Goal: Feedback & Contribution: Submit feedback/report problem

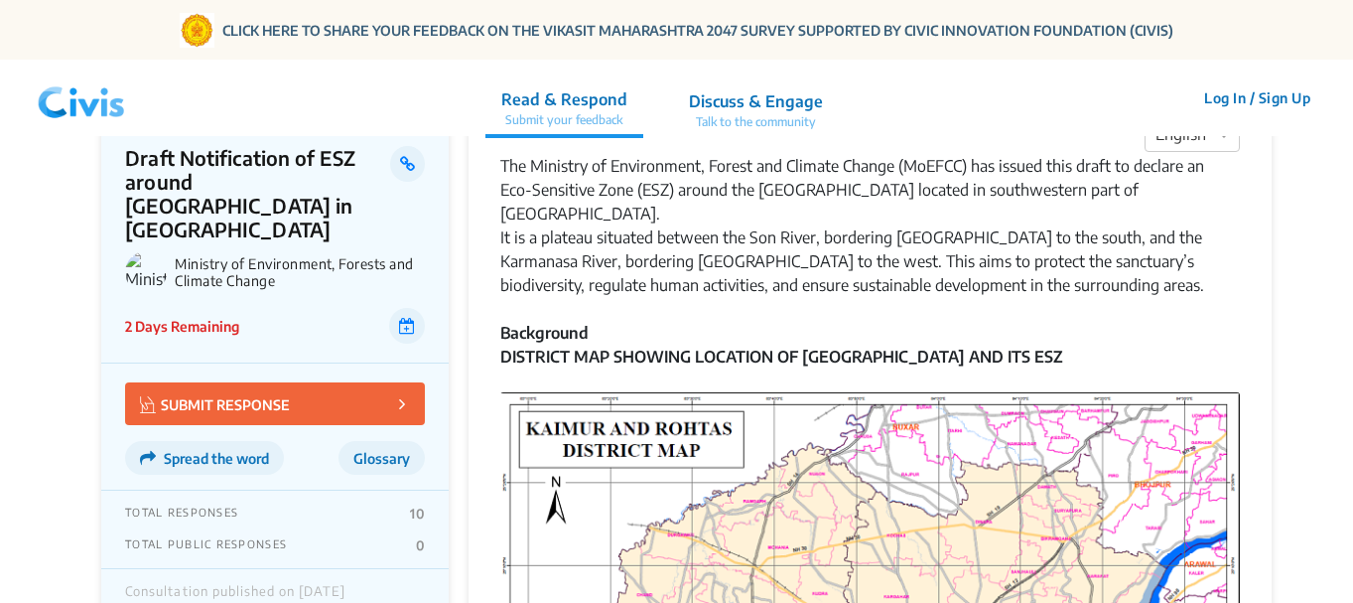
scroll to position [74, 0]
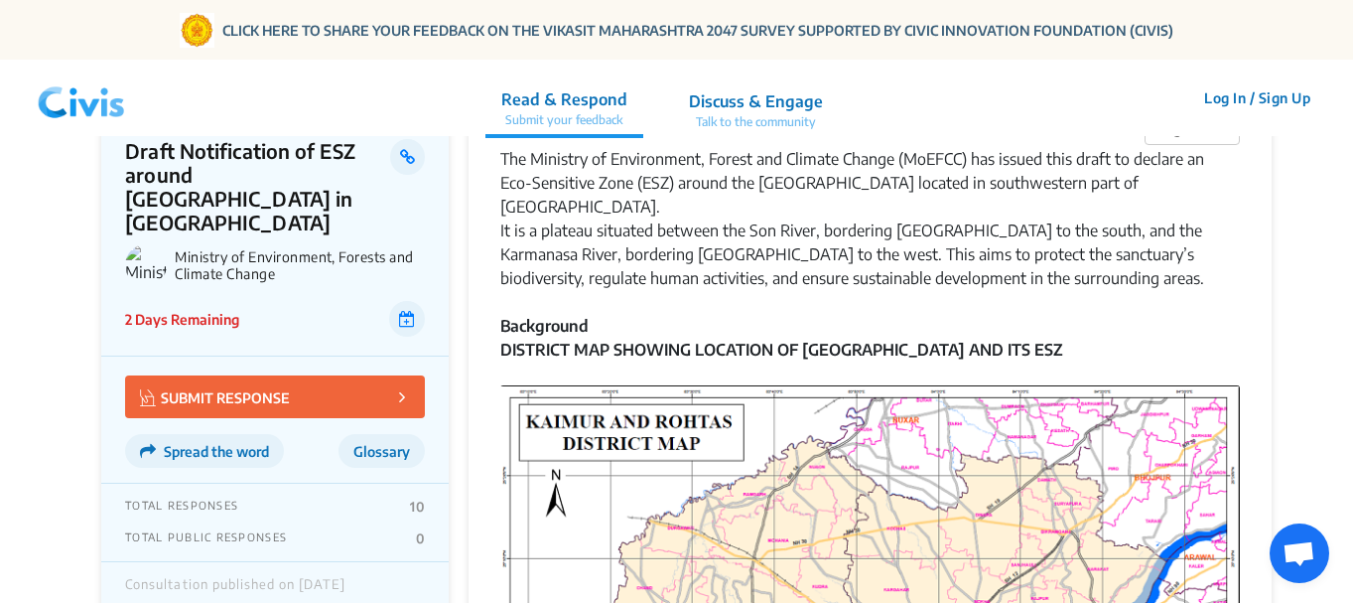
drag, startPoint x: 1353, startPoint y: 62, endPoint x: 1355, endPoint y: 114, distance: 52.7
click at [1352, 114] on html "CLICK HERE TO SHARE YOUR FEEDBACK ON THE [PERSON_NAME] MAHARASHTRA 2047 SURVEY …" at bounding box center [676, 292] width 1353 height 732
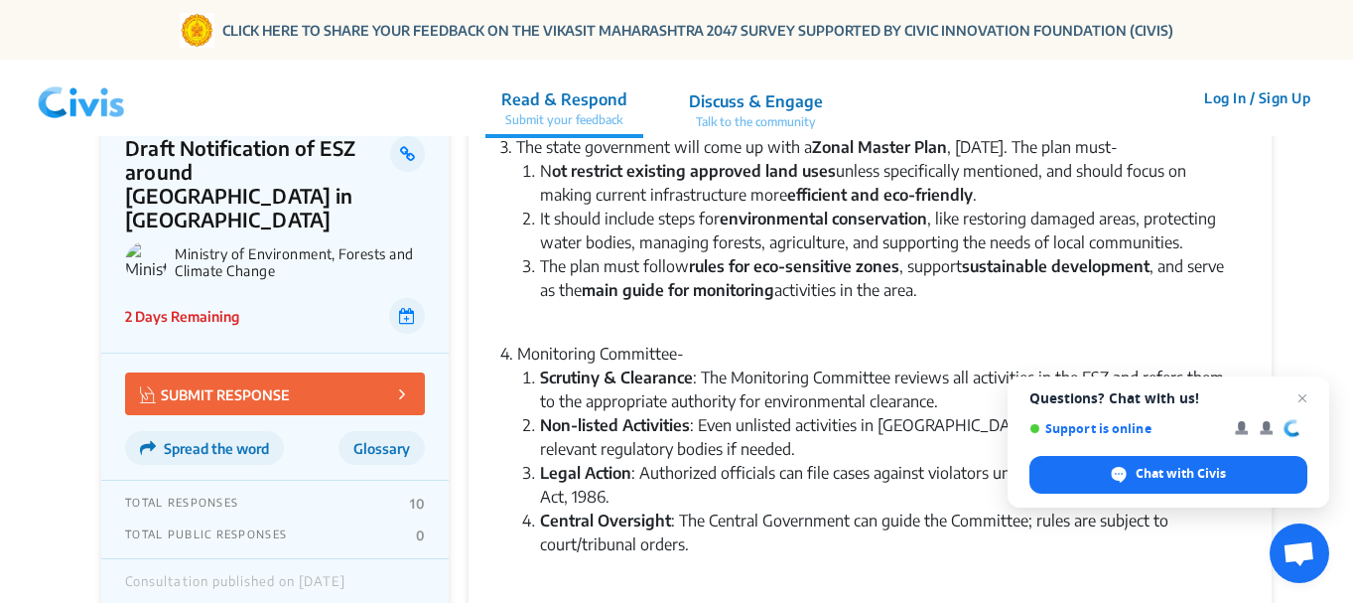
scroll to position [1978, 0]
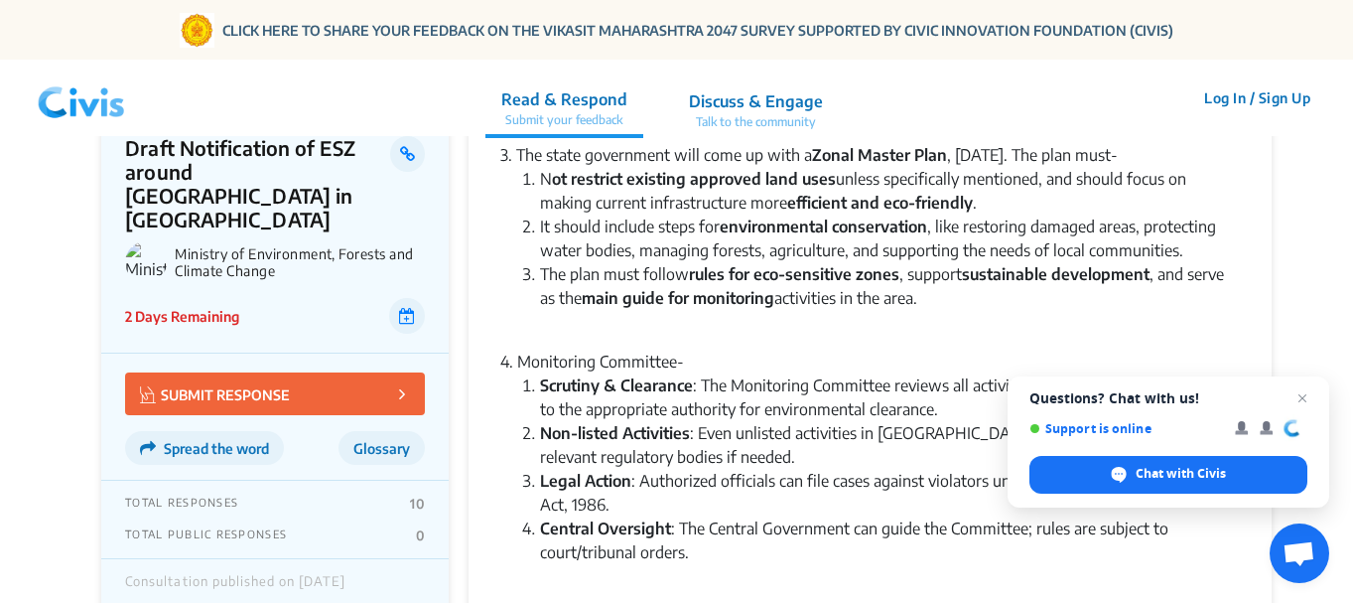
click at [195, 382] on p "SUBMIT RESPONSE" at bounding box center [215, 393] width 150 height 23
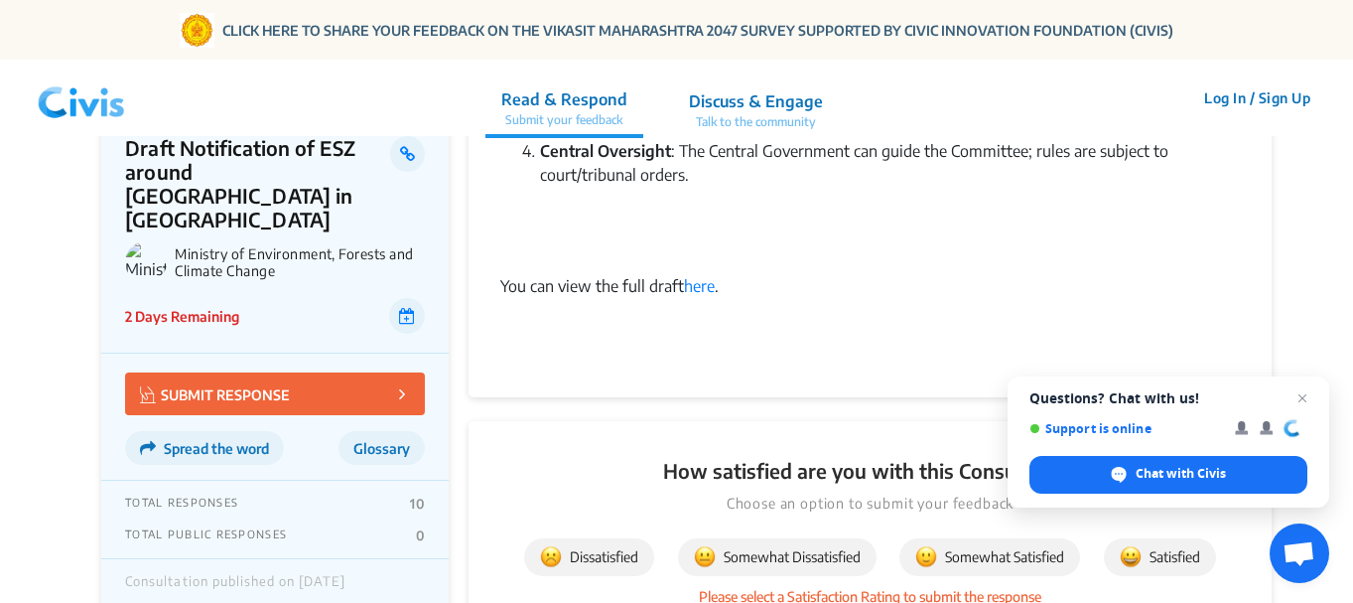
scroll to position [2626, 0]
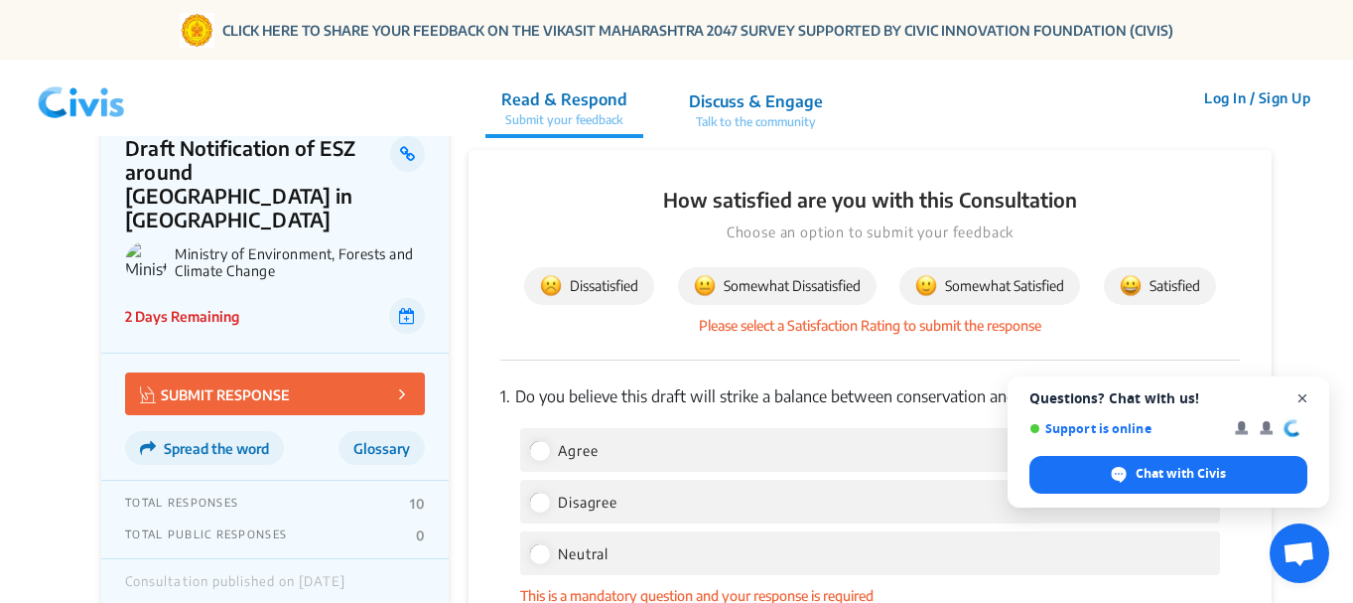
click at [1302, 395] on span "Open chat" at bounding box center [1303, 398] width 25 height 25
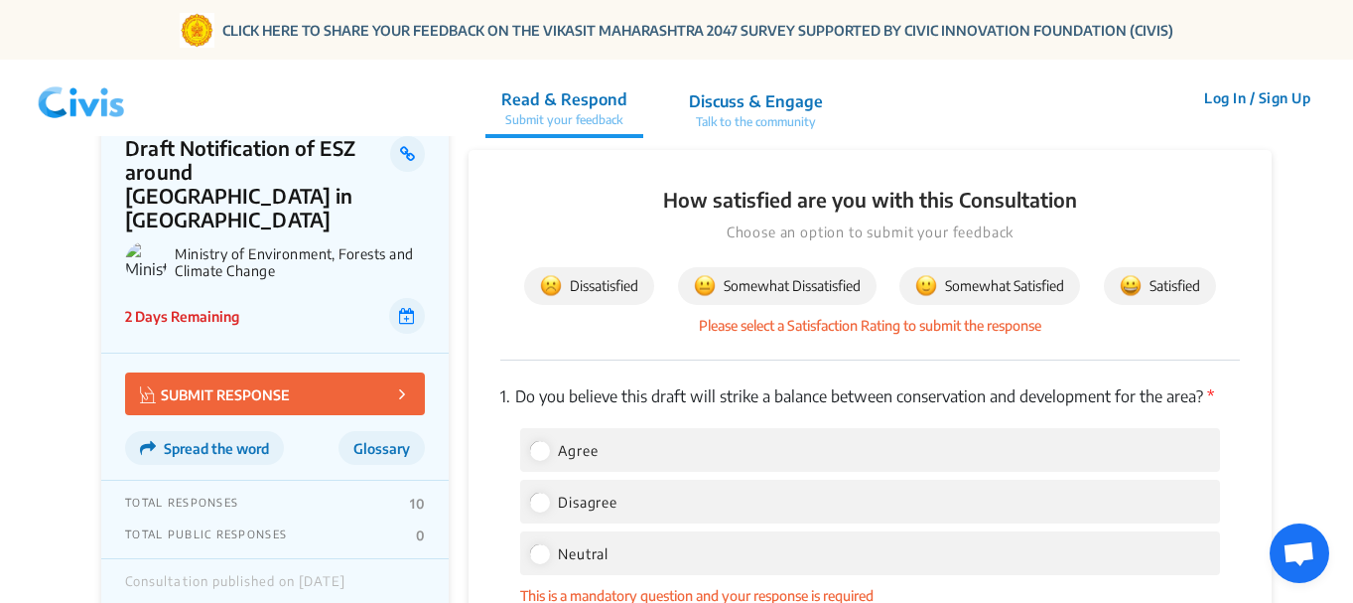
click at [551, 438] on label "Agree" at bounding box center [564, 450] width 68 height 24
click at [548, 441] on input "Agree" at bounding box center [539, 450] width 18 height 18
radio input "true"
click at [530, 492] on input "Disagree" at bounding box center [539, 501] width 18 height 18
radio input "true"
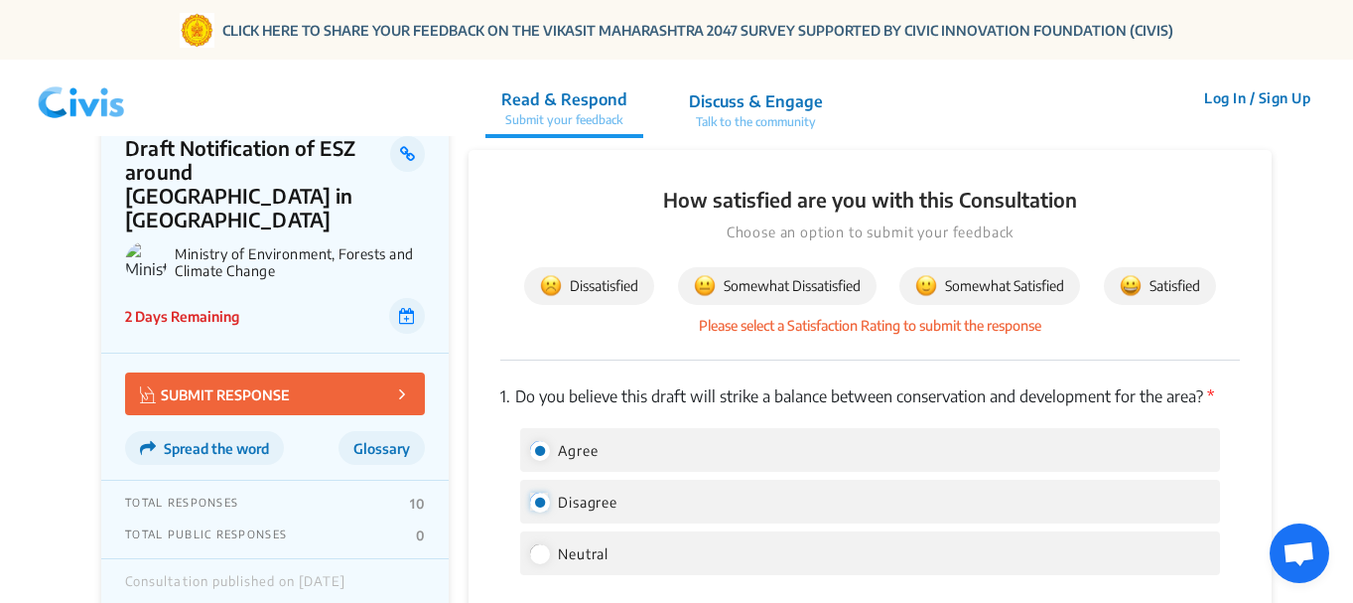
radio input "false"
click at [530, 544] on input "Neutral" at bounding box center [539, 553] width 18 height 18
radio input "true"
radio input "false"
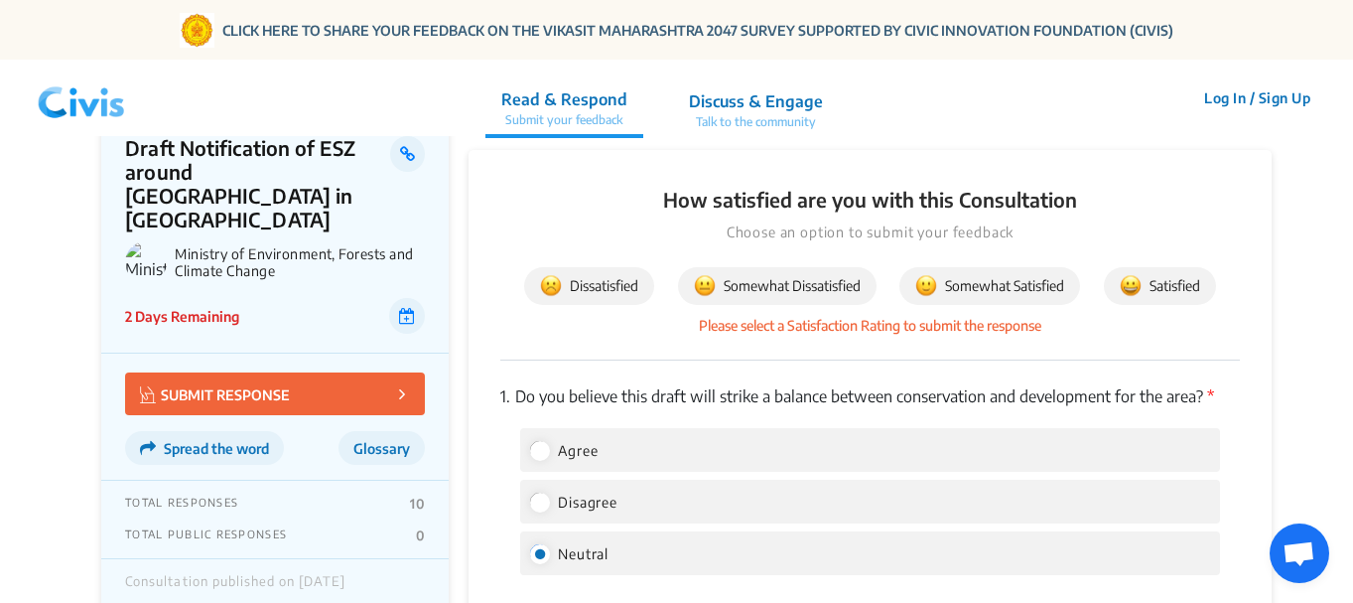
radio input "true"
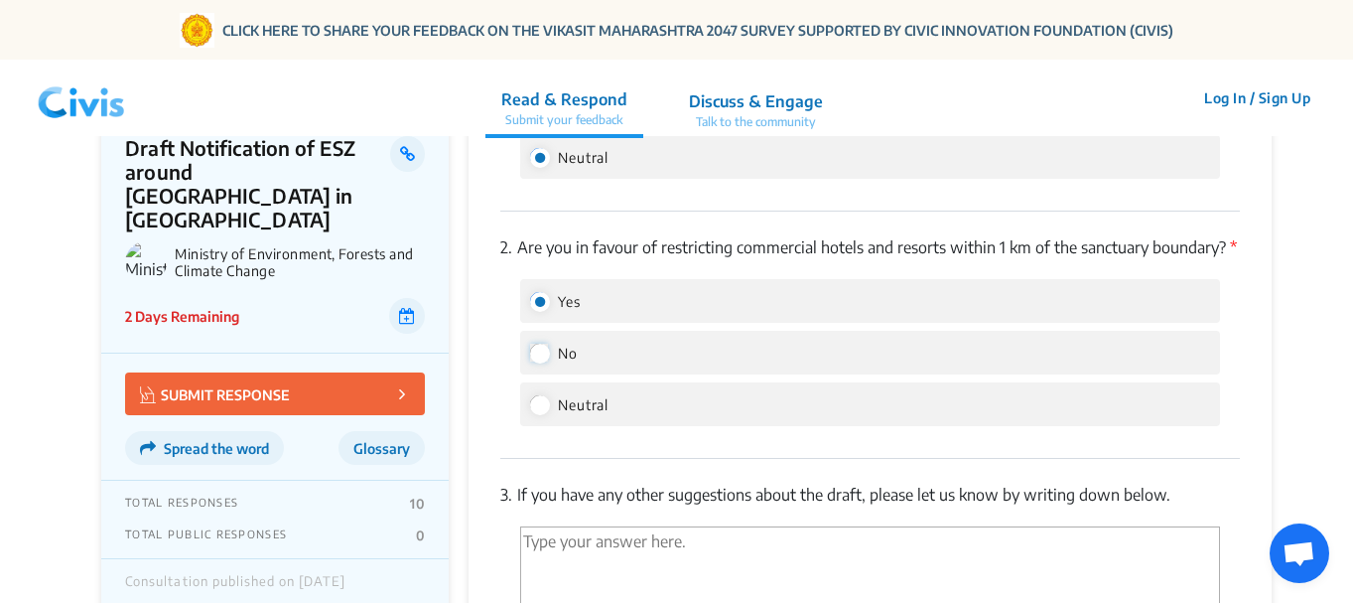
click at [530, 344] on input "No" at bounding box center [539, 353] width 18 height 18
radio input "true"
click at [530, 292] on input "Yes" at bounding box center [539, 301] width 18 height 18
radio input "true"
radio input "false"
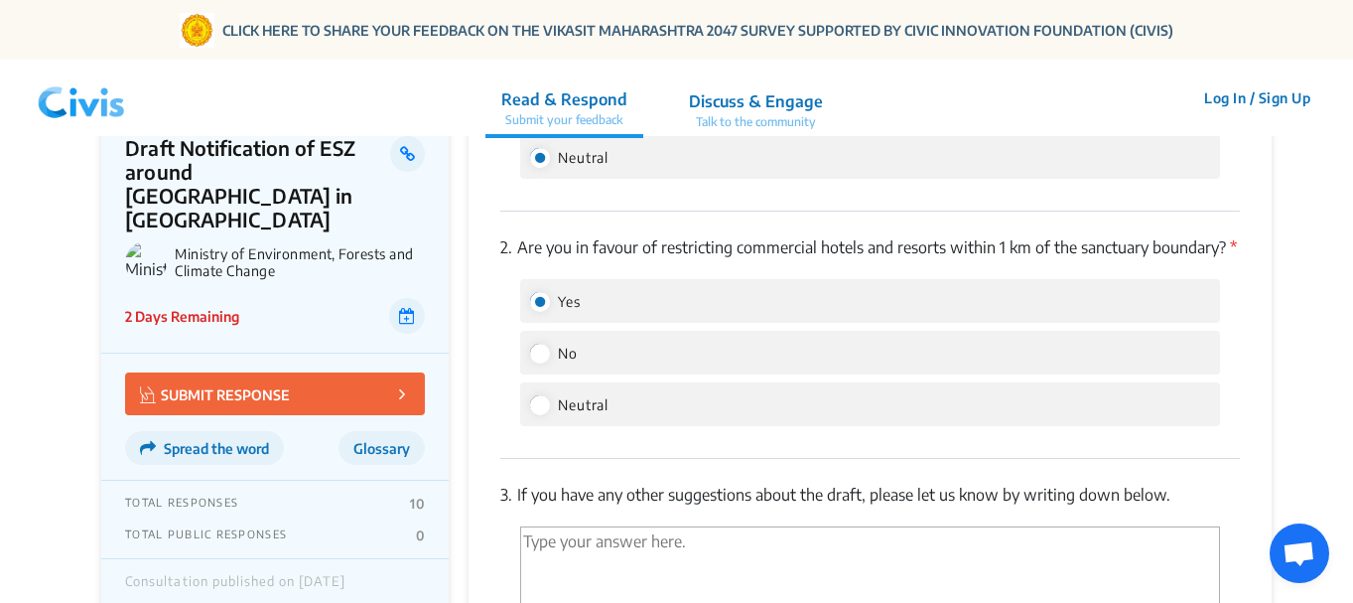
click at [764, 549] on textarea "'Type your answer here.' | translate" at bounding box center [870, 580] width 700 height 109
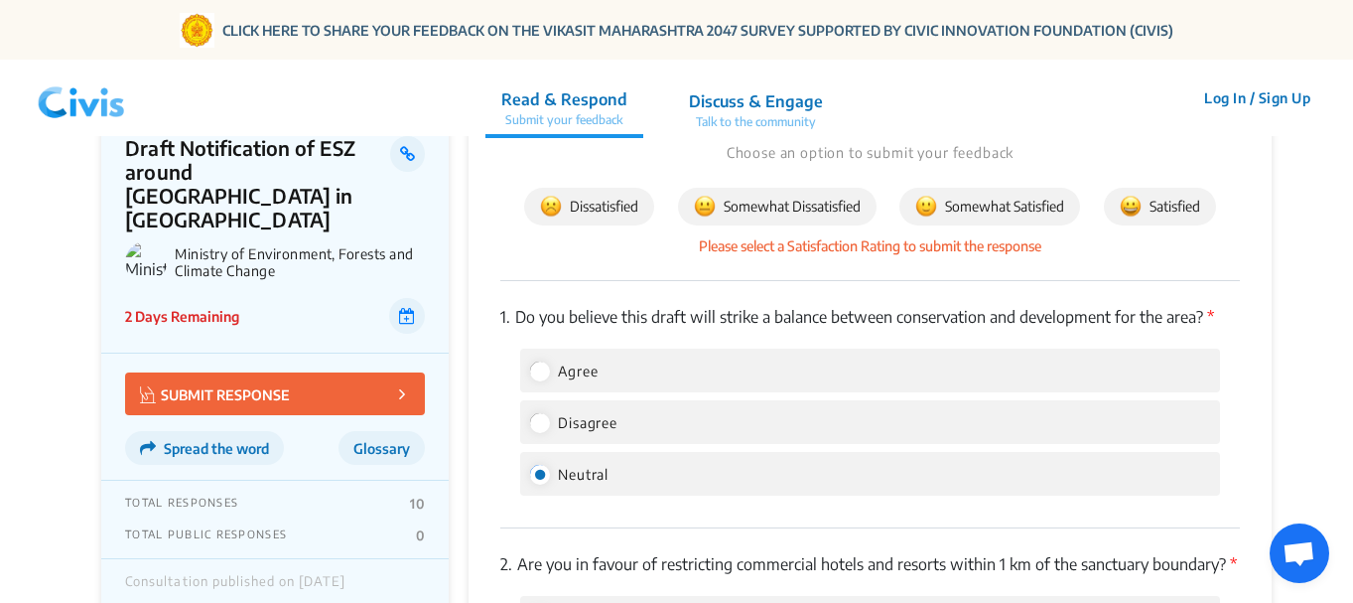
scroll to position [2645, 0]
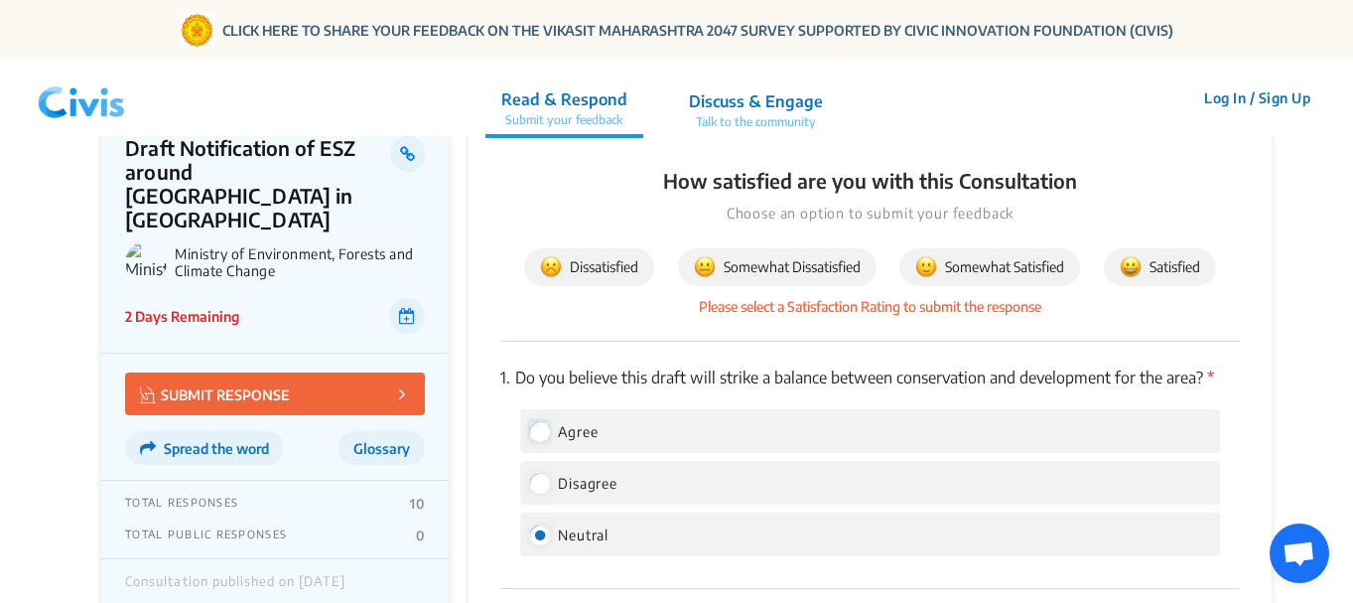
click at [543, 422] on input "Agree" at bounding box center [539, 431] width 18 height 18
radio input "true"
radio input "false"
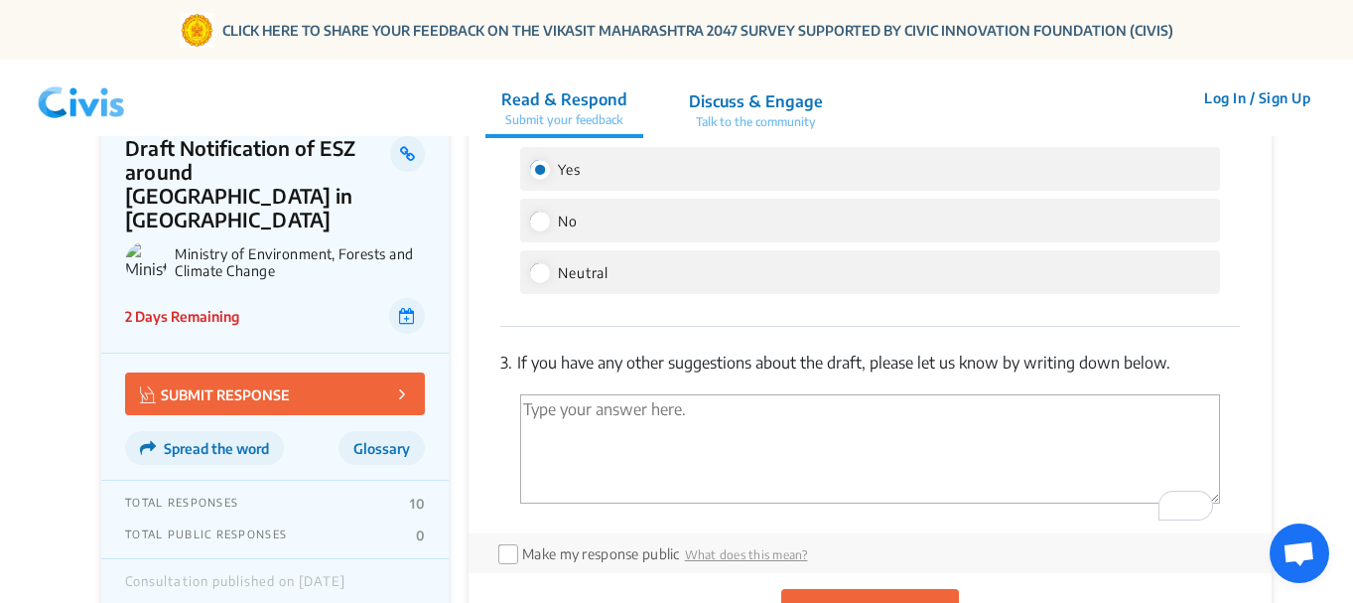
scroll to position [3327, 0]
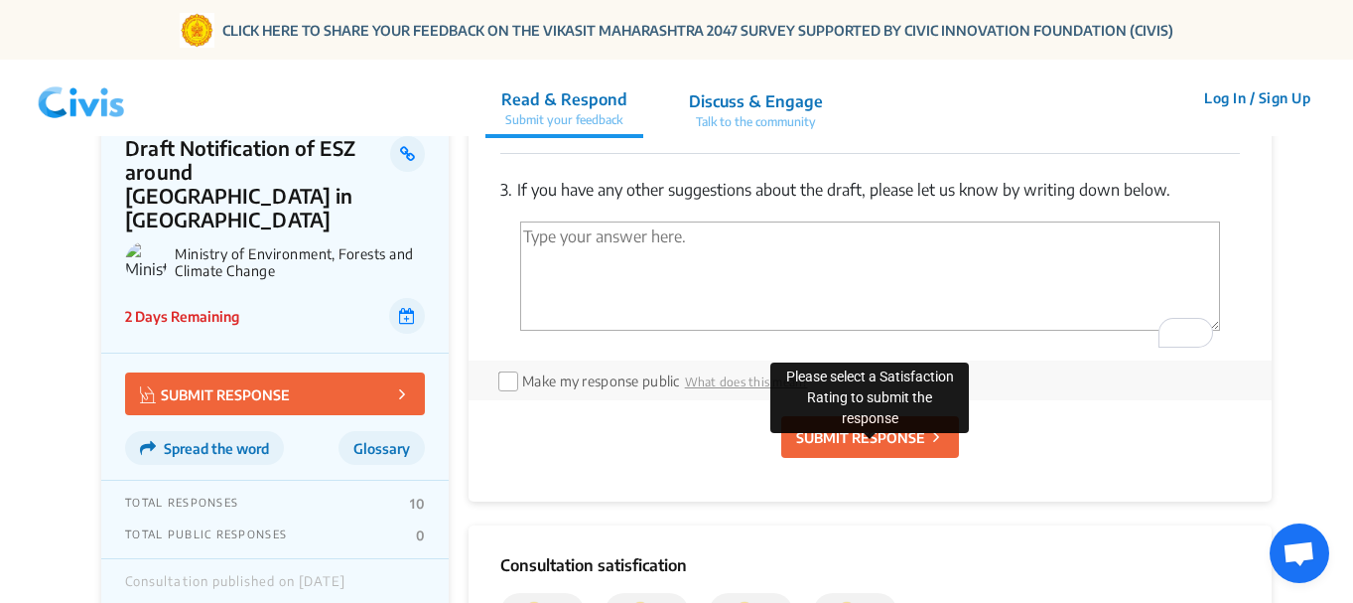
click at [880, 446] on p "SUBMIT RESPONSE" at bounding box center [860, 437] width 129 height 21
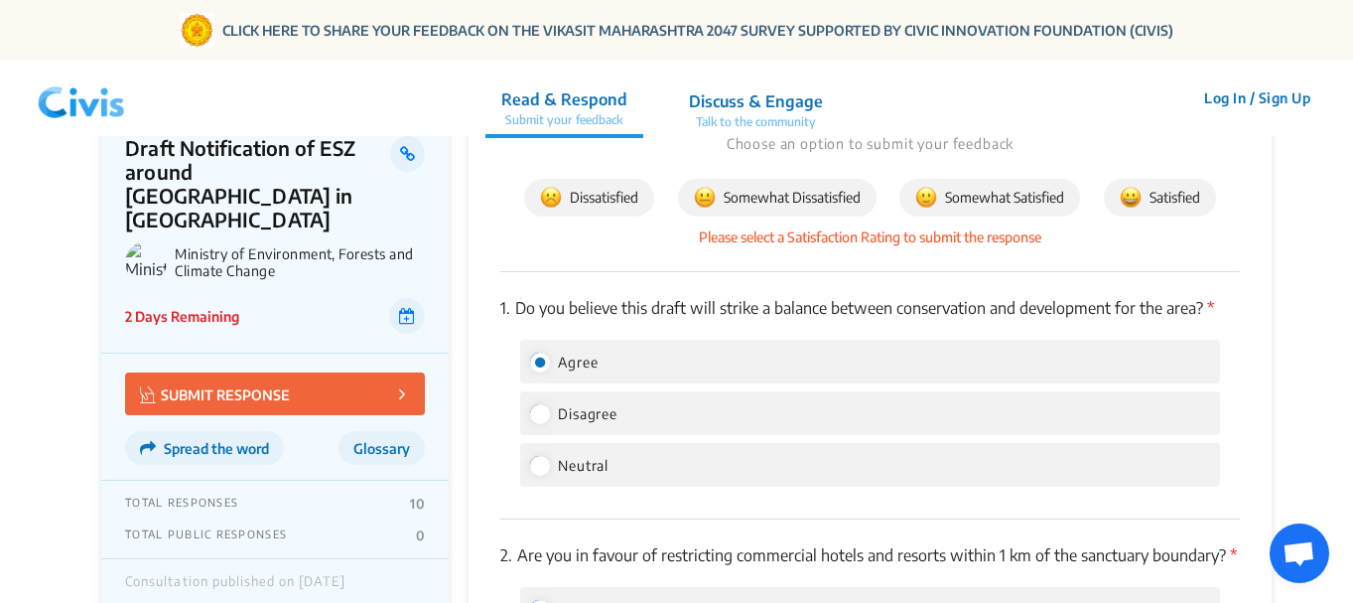
scroll to position [2626, 0]
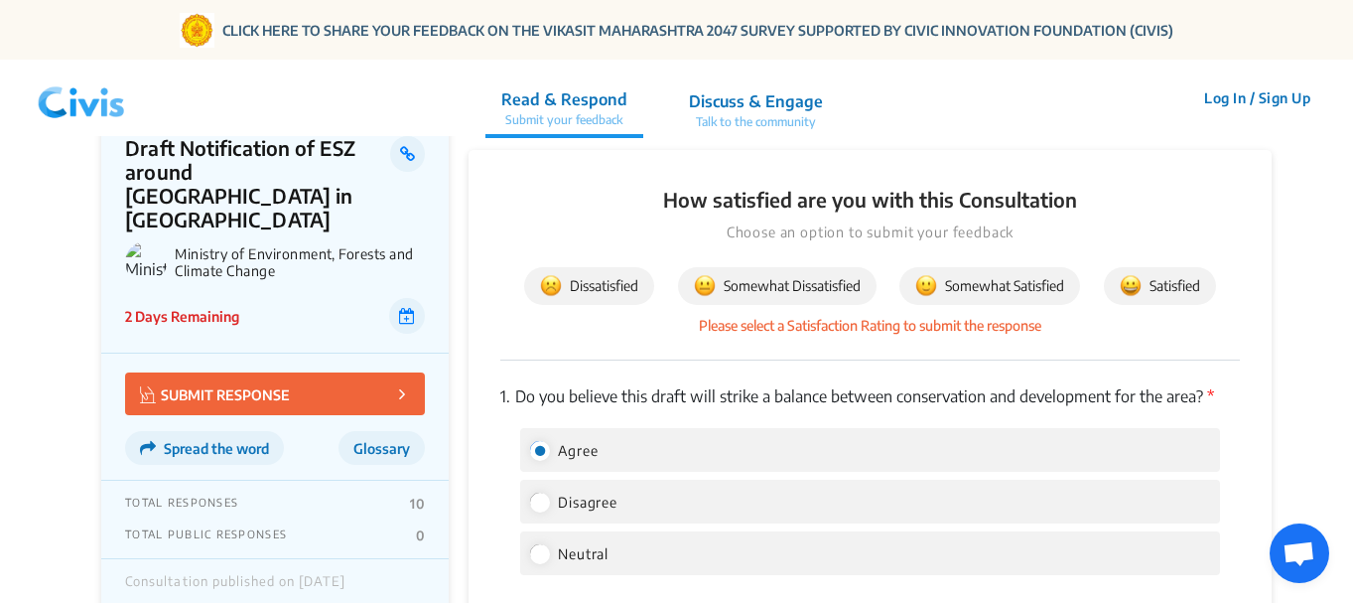
click at [996, 275] on span "Somewhat Satisfied" at bounding box center [989, 286] width 149 height 22
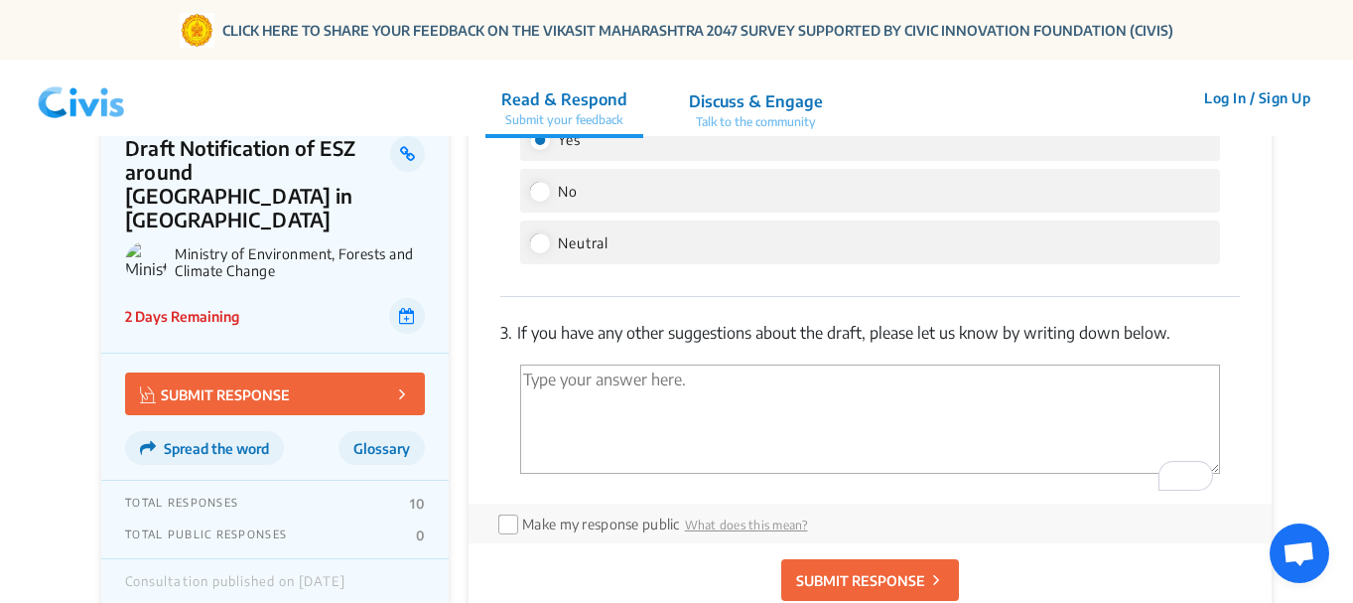
scroll to position [3399, 0]
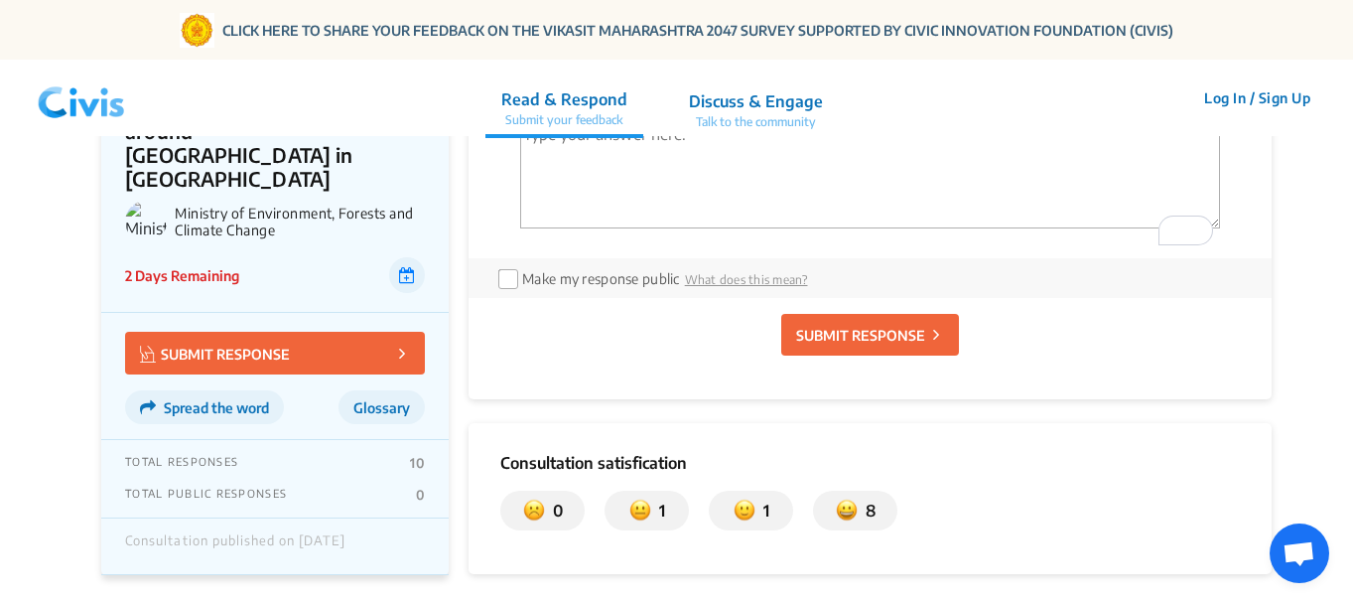
click at [857, 343] on p "SUBMIT RESPONSE" at bounding box center [860, 335] width 129 height 21
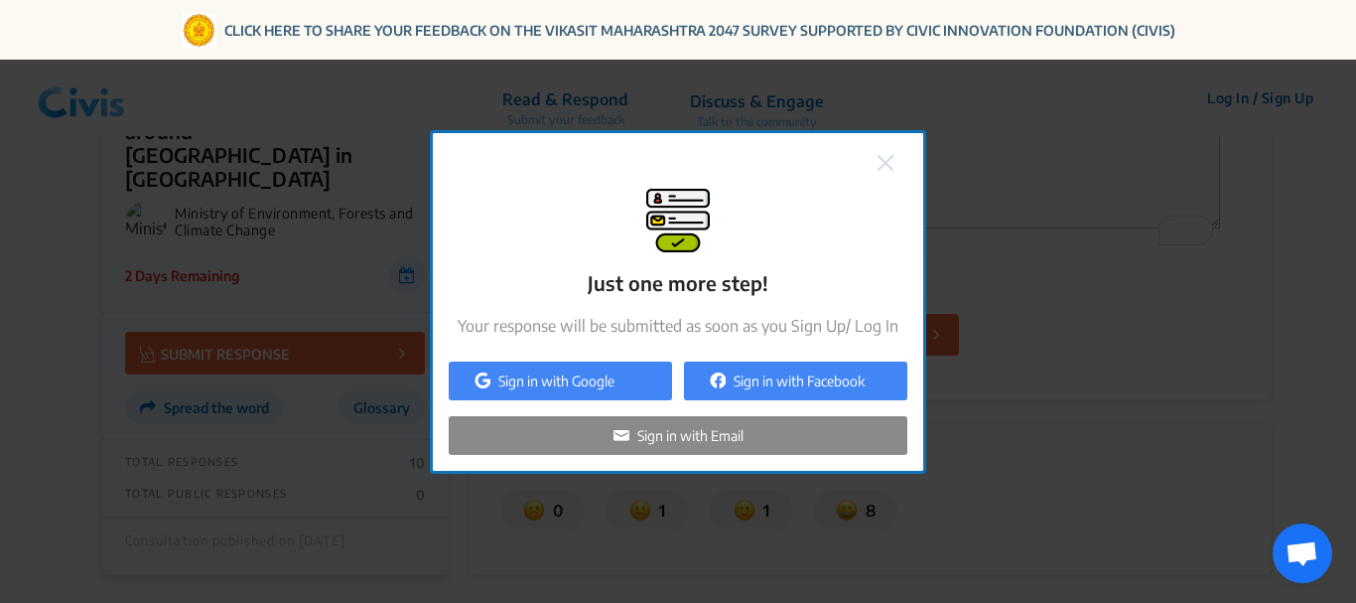
click at [886, 165] on img at bounding box center [886, 163] width 16 height 16
